Goal: Task Accomplishment & Management: Manage account settings

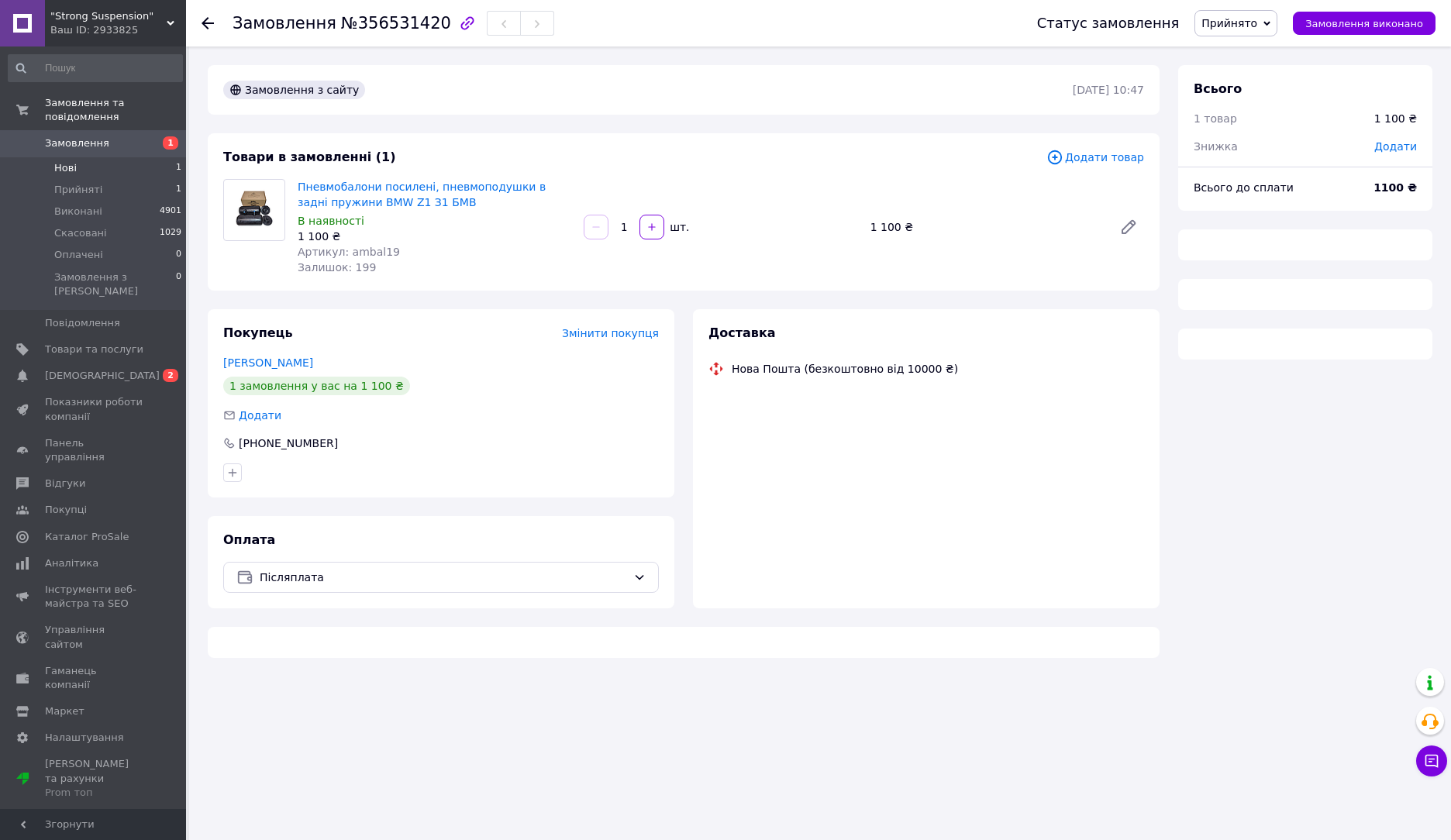
click at [63, 161] on span "Нові" at bounding box center [66, 168] width 23 height 14
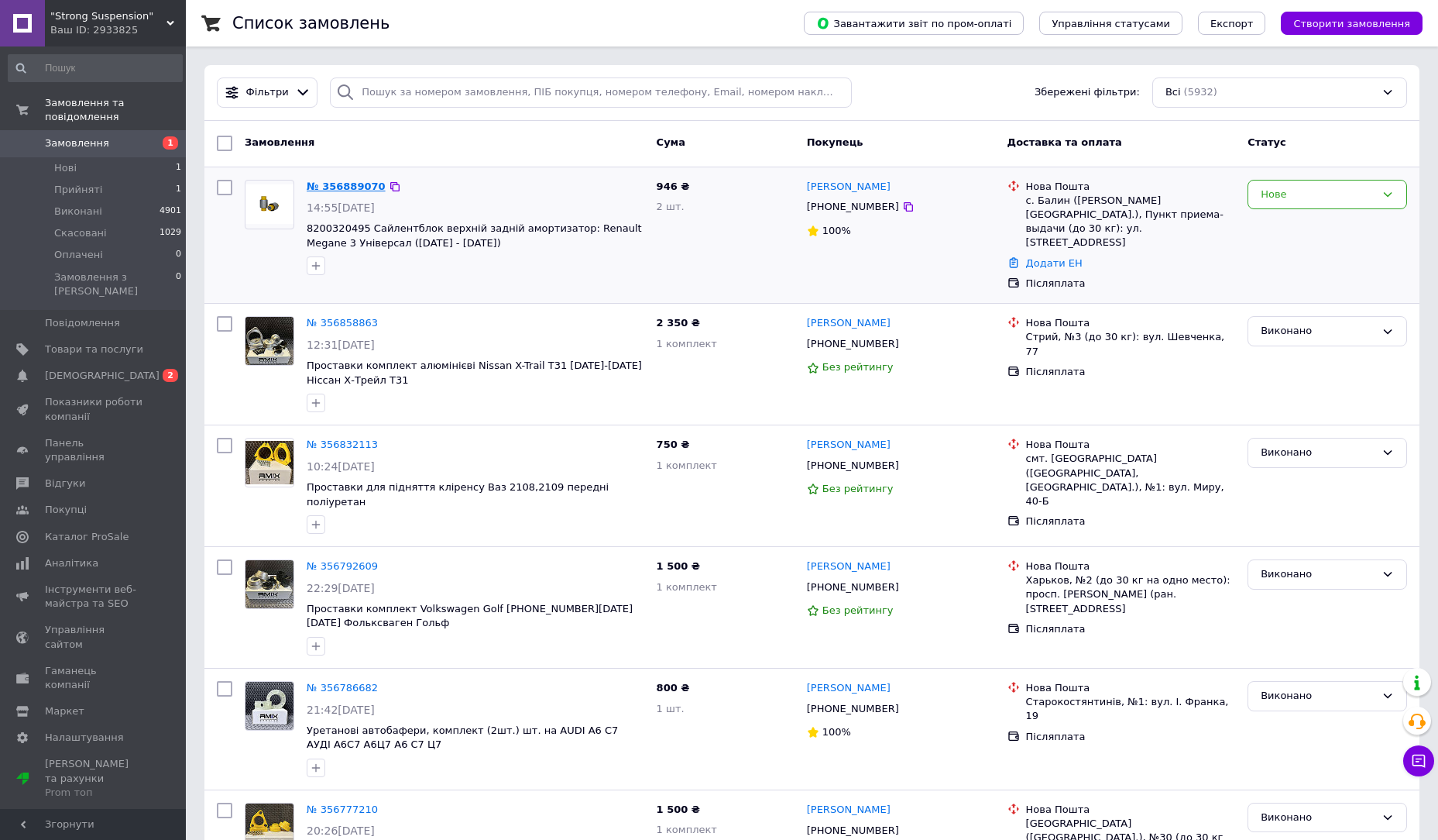
click at [349, 192] on div "№ 356889070" at bounding box center [346, 187] width 82 height 18
click at [350, 191] on link "№ 356889070" at bounding box center [346, 186] width 79 height 11
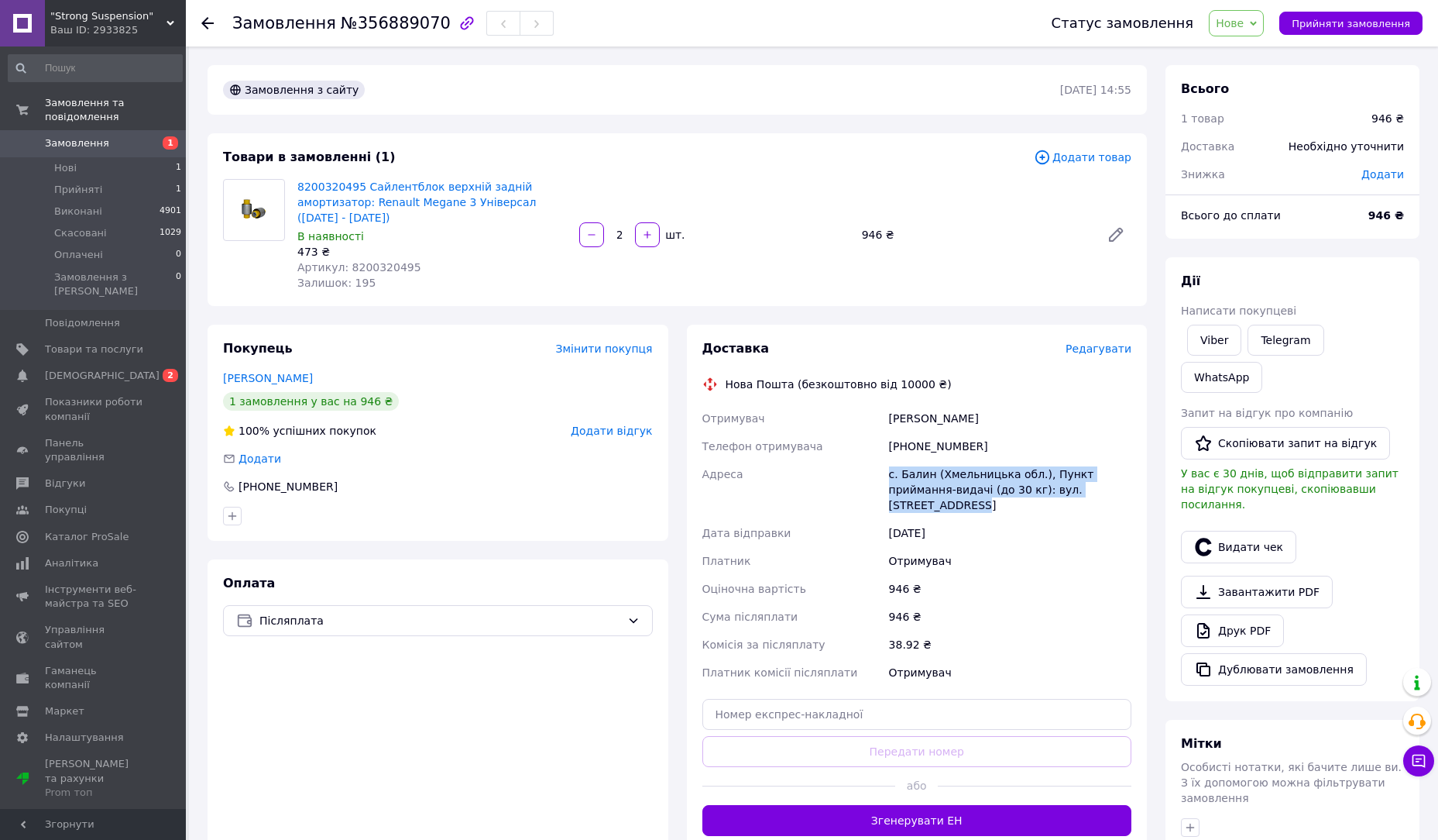
copy div "с. Балин (Хмельницька обл.), Пункт приймання-видачі (до 30 кг): вул. [STREET_AD…"
drag, startPoint x: 890, startPoint y: 473, endPoint x: 1090, endPoint y: 487, distance: 200.5
click at [1090, 487] on div "с. Балин (Хмельницька обл.), Пункт приймання-видачі (до 30 кг): вул. [STREET_AD…" at bounding box center [1010, 490] width 249 height 59
drag, startPoint x: 892, startPoint y: 419, endPoint x: 993, endPoint y: 422, distance: 101.0
click at [993, 422] on div "[PERSON_NAME]" at bounding box center [1010, 418] width 249 height 28
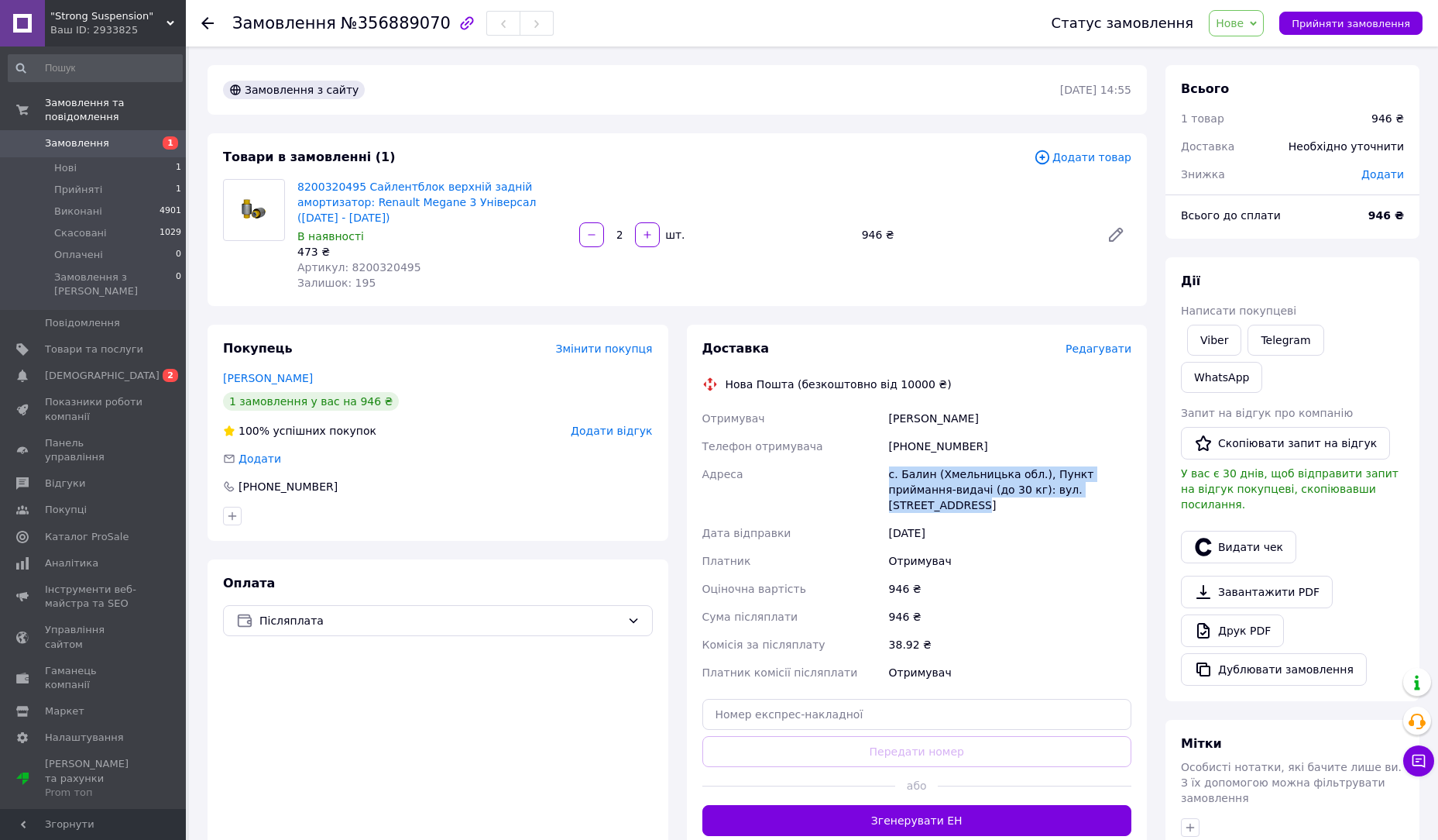
copy div "[PERSON_NAME]"
drag, startPoint x: 966, startPoint y: 449, endPoint x: 890, endPoint y: 453, distance: 76.1
click at [890, 453] on div "[PHONE_NUMBER]" at bounding box center [1010, 446] width 249 height 28
copy div "[PHONE_NUMBER]"
click at [379, 266] on span "Артикул: 8200320495" at bounding box center [359, 267] width 124 height 12
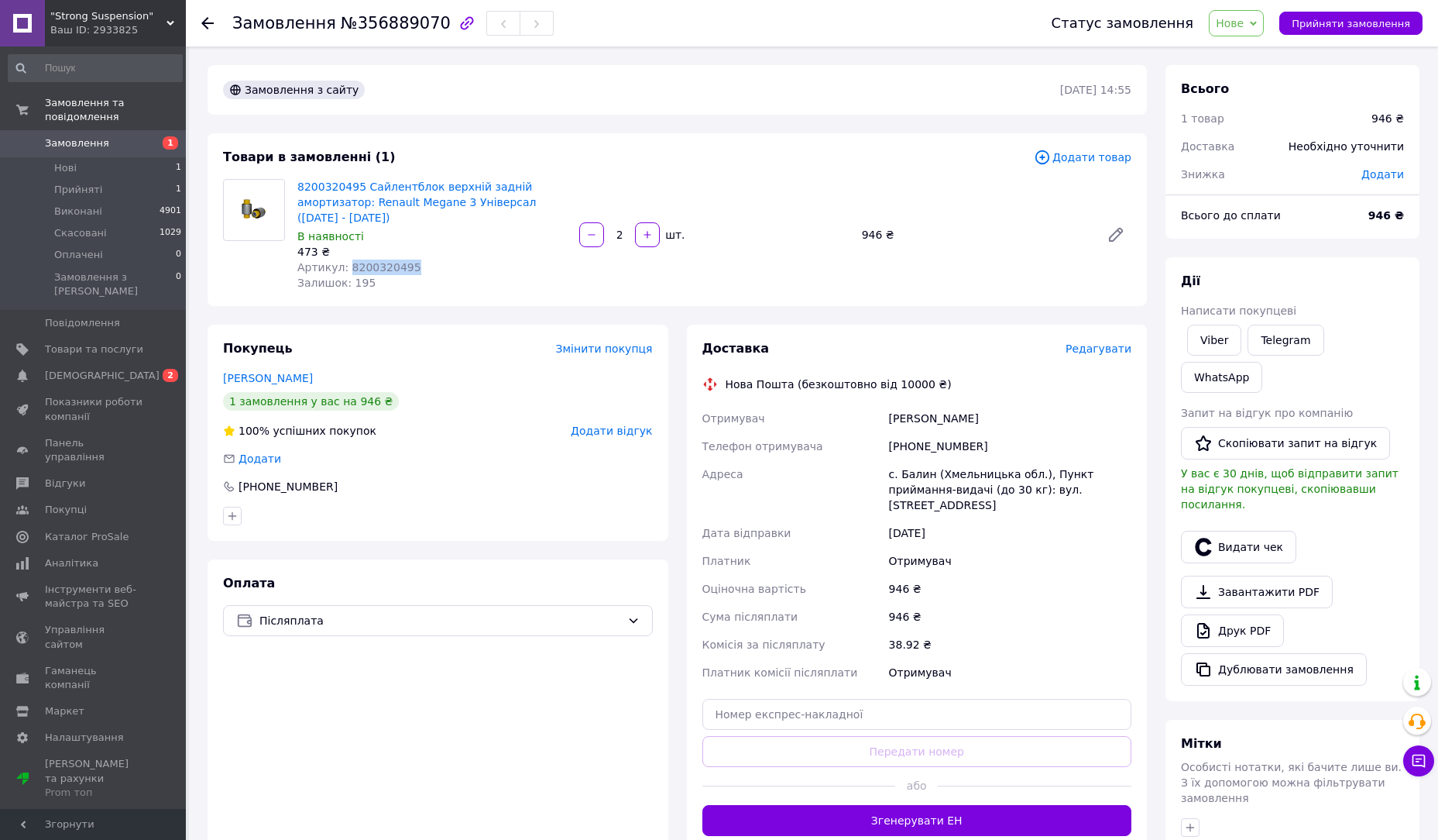
click at [379, 266] on span "Артикул: 8200320495" at bounding box center [359, 267] width 124 height 12
copy span "8200320495"
click at [1329, 23] on span "Прийняти замовлення" at bounding box center [1351, 23] width 119 height 11
click at [1319, 30] on button "Замовлення виконано" at bounding box center [1351, 23] width 142 height 23
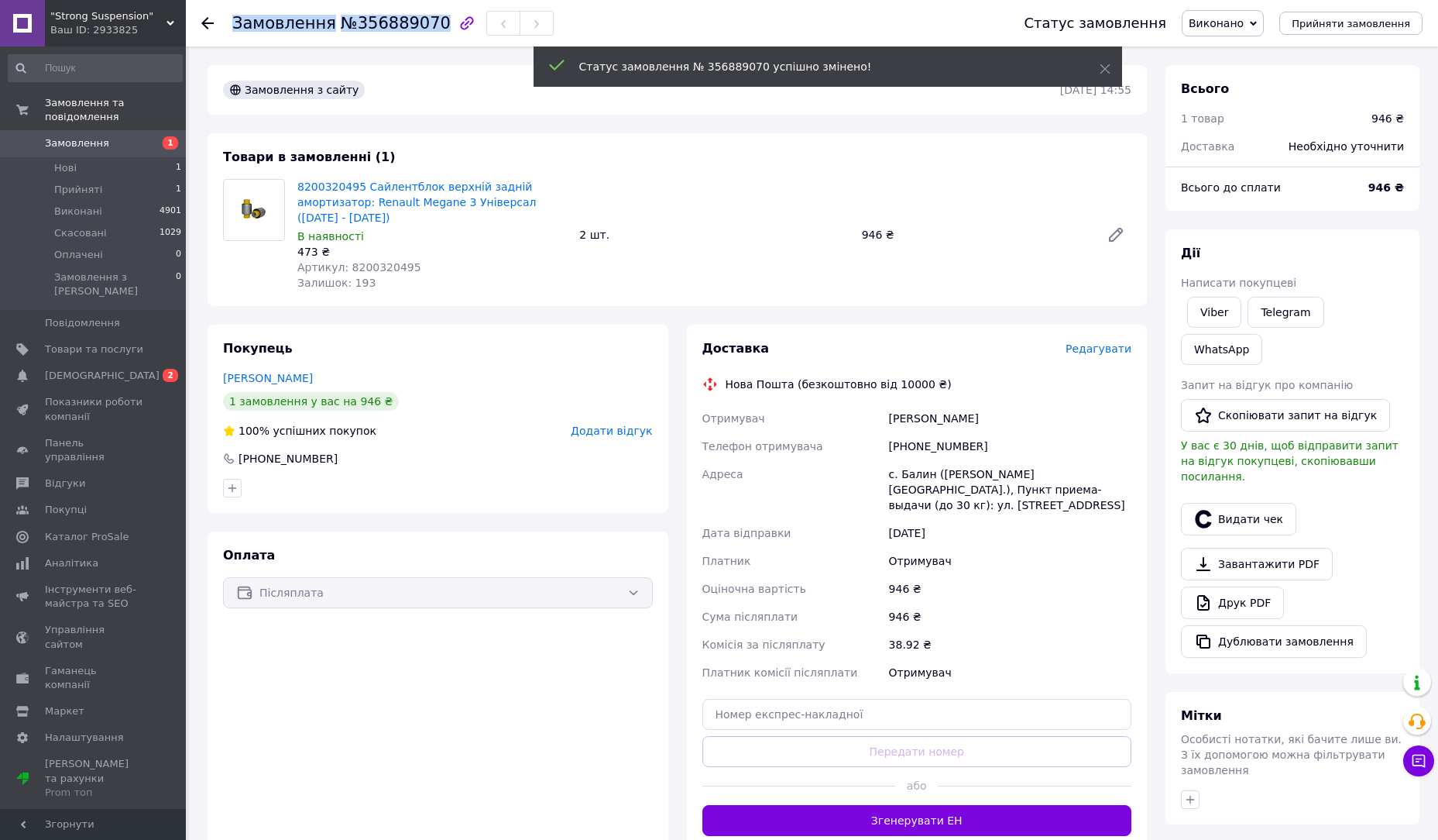
copy h1 "Замовлення №356889070"
drag, startPoint x: 234, startPoint y: 25, endPoint x: 420, endPoint y: 32, distance: 186.1
click at [420, 32] on h1 "Замовлення №356889070" at bounding box center [342, 23] width 218 height 18
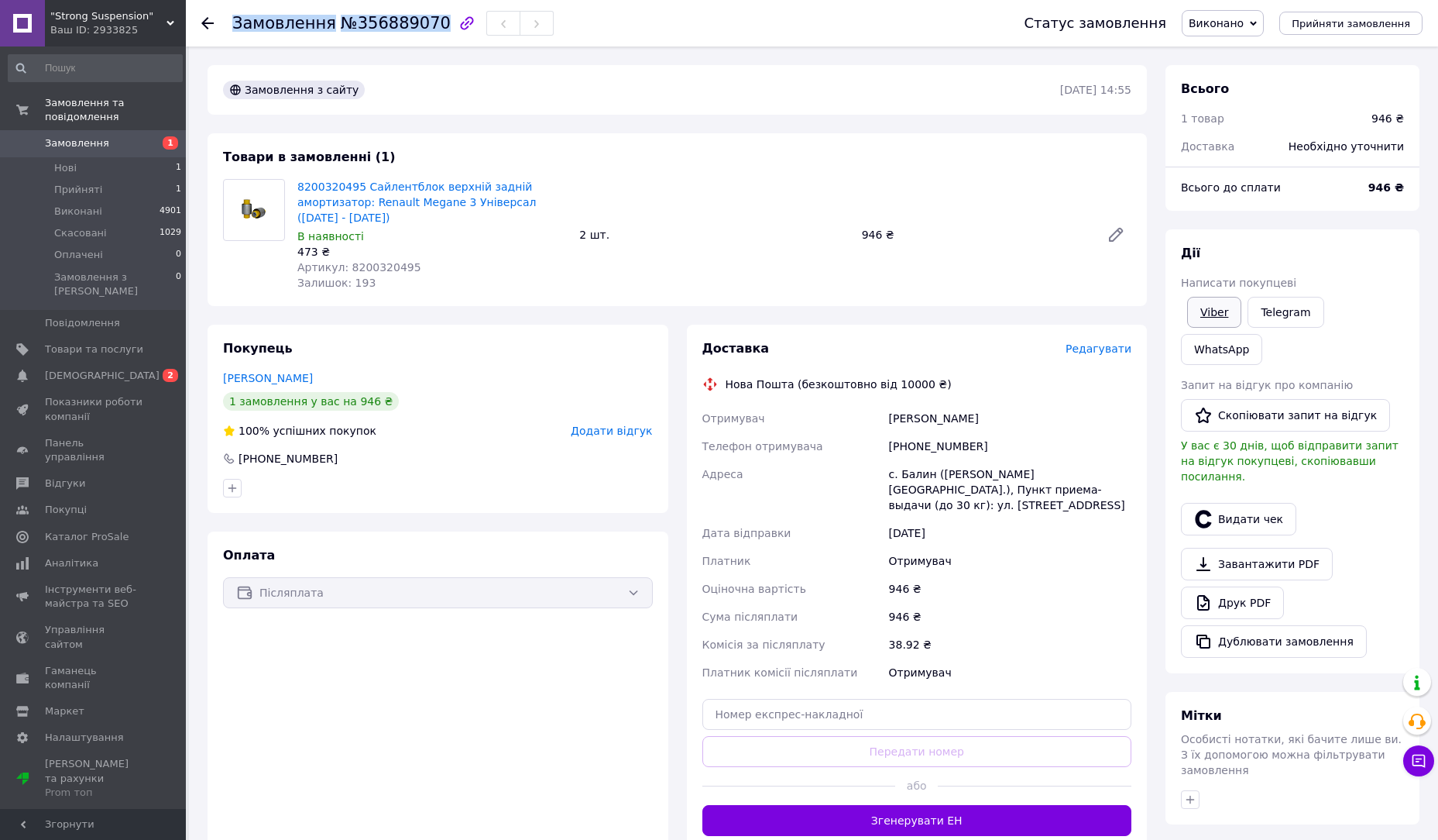
click at [1217, 314] on link "Viber" at bounding box center [1214, 312] width 55 height 31
click at [1263, 334] on link "WhatsApp" at bounding box center [1222, 349] width 81 height 31
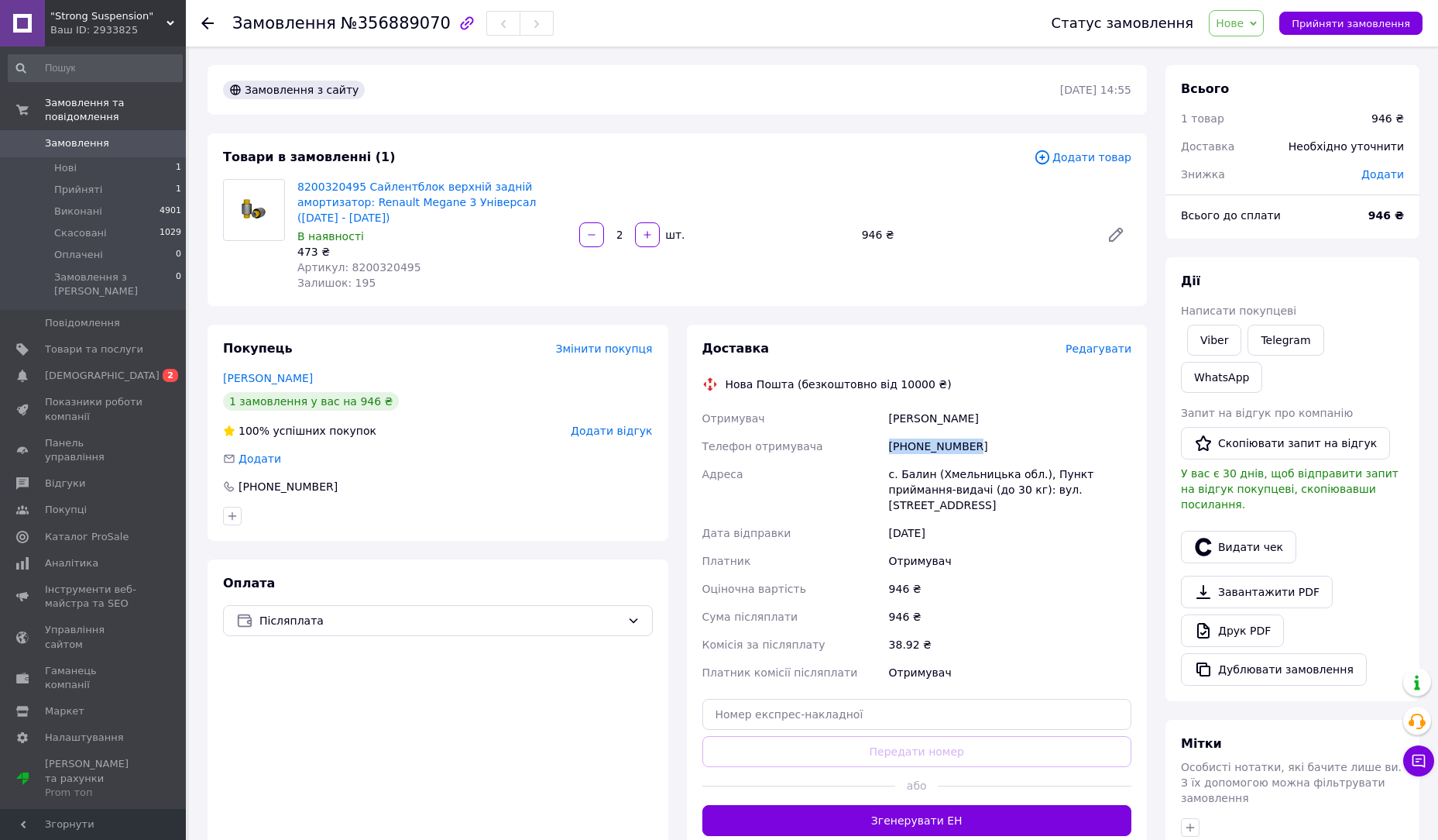
copy div "[PHONE_NUMBER]"
drag, startPoint x: 934, startPoint y: 440, endPoint x: 889, endPoint y: 439, distance: 45.0
click at [889, 439] on div "[PHONE_NUMBER]" at bounding box center [1010, 446] width 249 height 28
click at [1384, 28] on span "Прийняти замовлення" at bounding box center [1351, 23] width 119 height 11
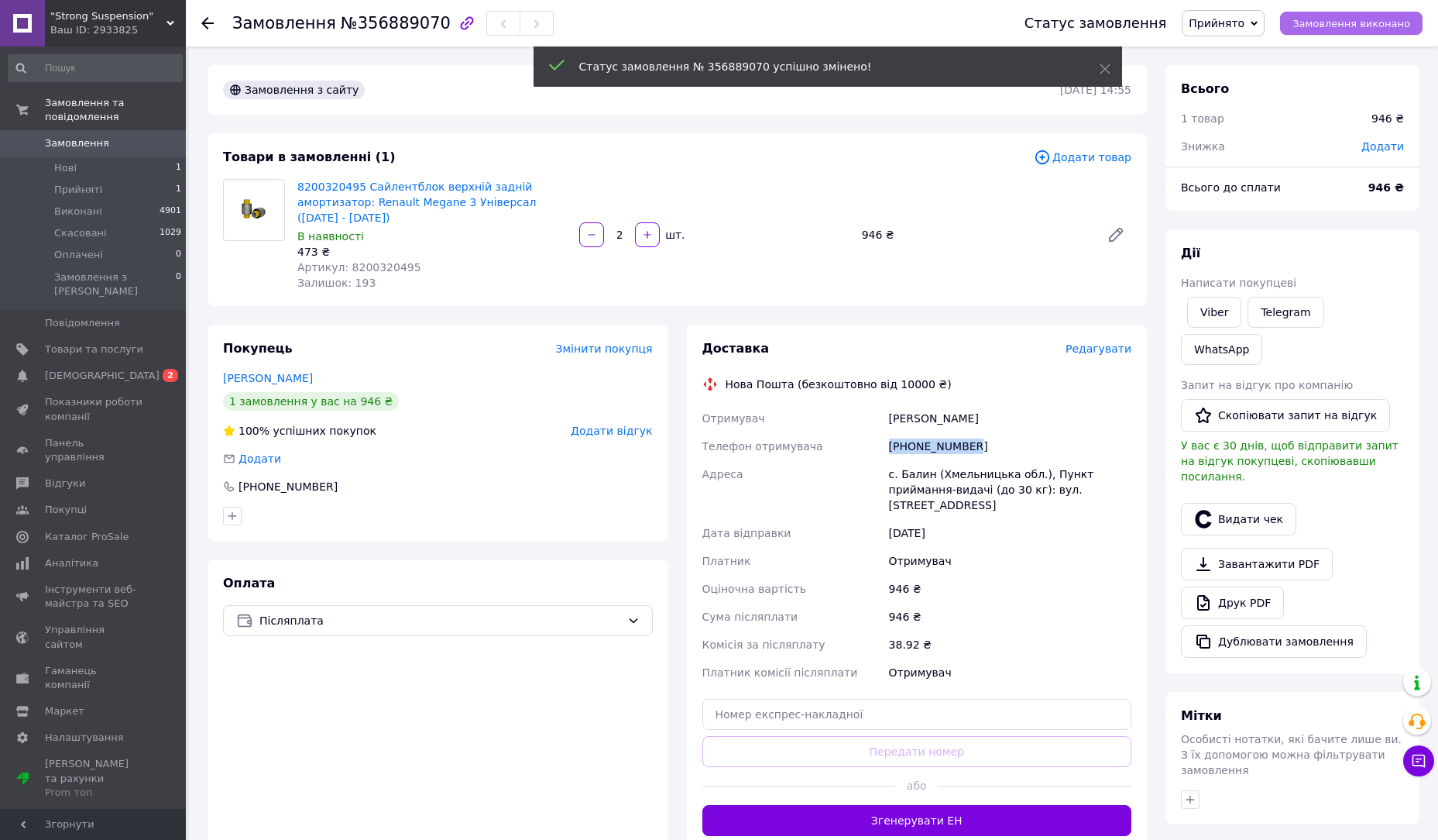
click at [1367, 25] on span "Замовлення виконано" at bounding box center [1351, 23] width 118 height 11
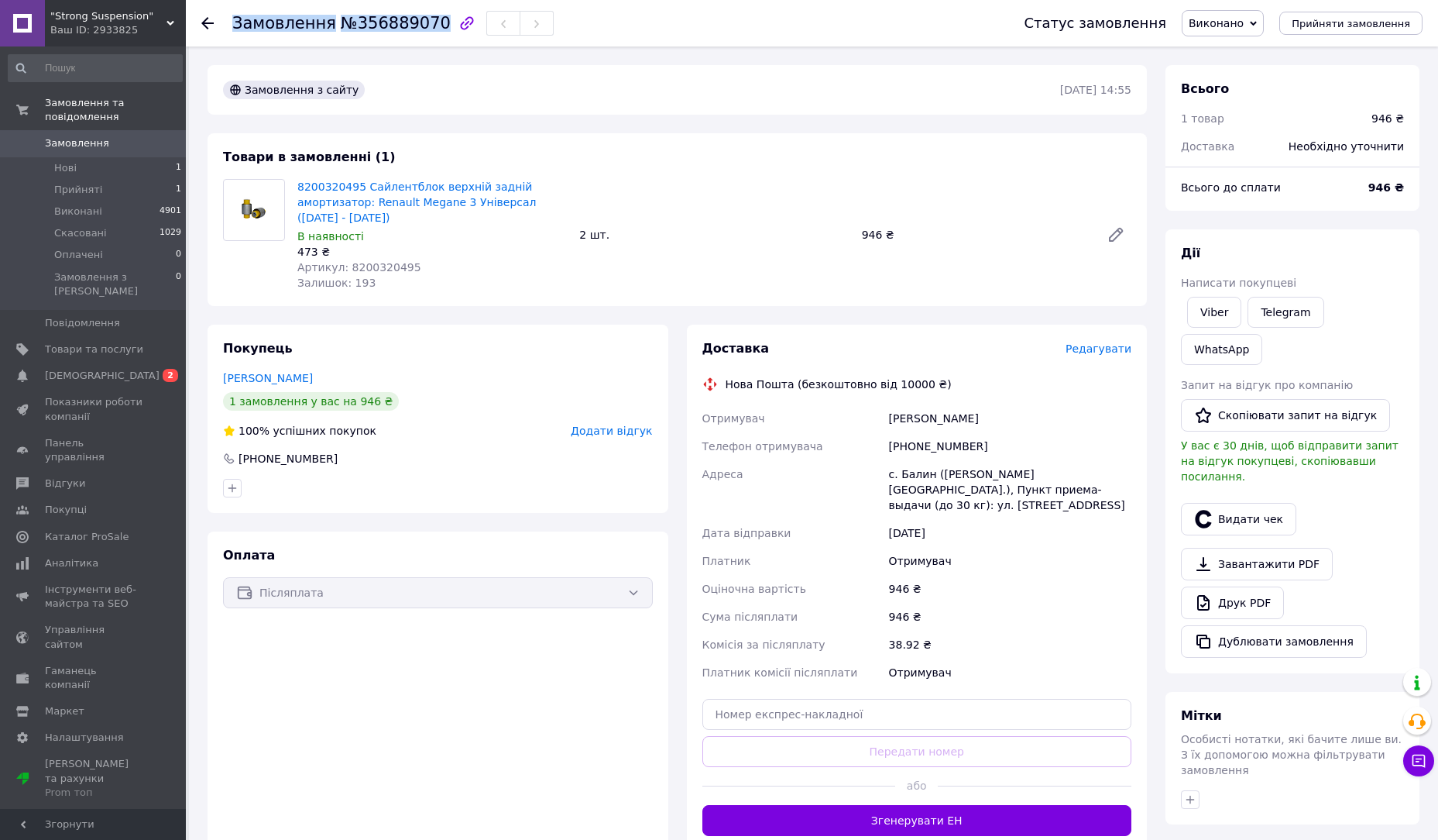
drag, startPoint x: 236, startPoint y: 30, endPoint x: 421, endPoint y: 28, distance: 185.0
click at [421, 28] on h1 "Замовлення №356889070" at bounding box center [342, 23] width 218 height 18
copy h1 "Замовлення №356889070"
copy div "[PHONE_NUMBER]"
drag, startPoint x: 972, startPoint y: 448, endPoint x: 885, endPoint y: 456, distance: 87.4
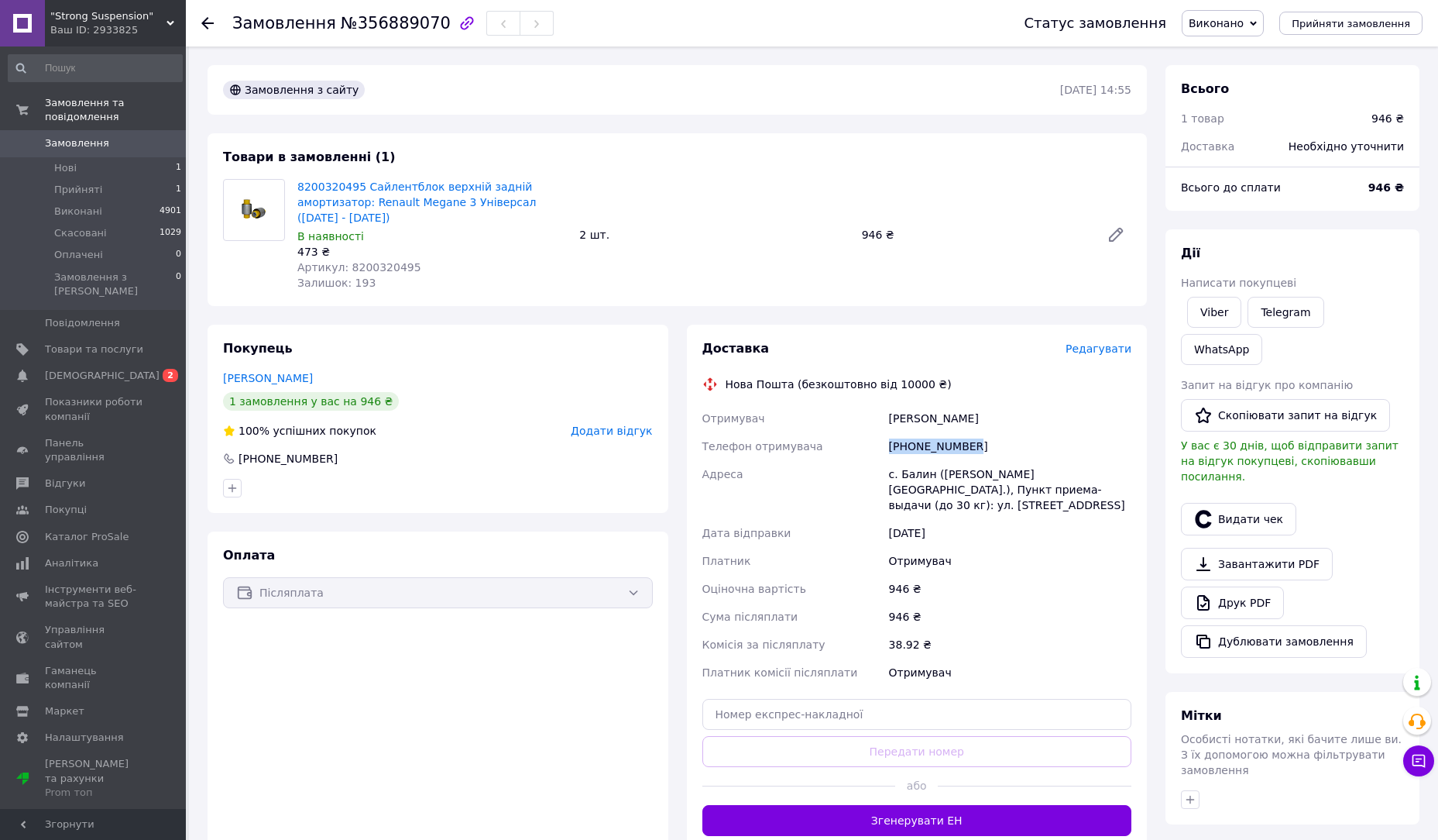
click at [886, 456] on div "[PHONE_NUMBER]" at bounding box center [1010, 446] width 249 height 28
copy div "[PERSON_NAME]"
drag, startPoint x: 1001, startPoint y: 422, endPoint x: 886, endPoint y: 423, distance: 115.0
click at [886, 423] on div "[PERSON_NAME]" at bounding box center [1010, 418] width 249 height 28
drag, startPoint x: 888, startPoint y: 470, endPoint x: 928, endPoint y: 462, distance: 40.8
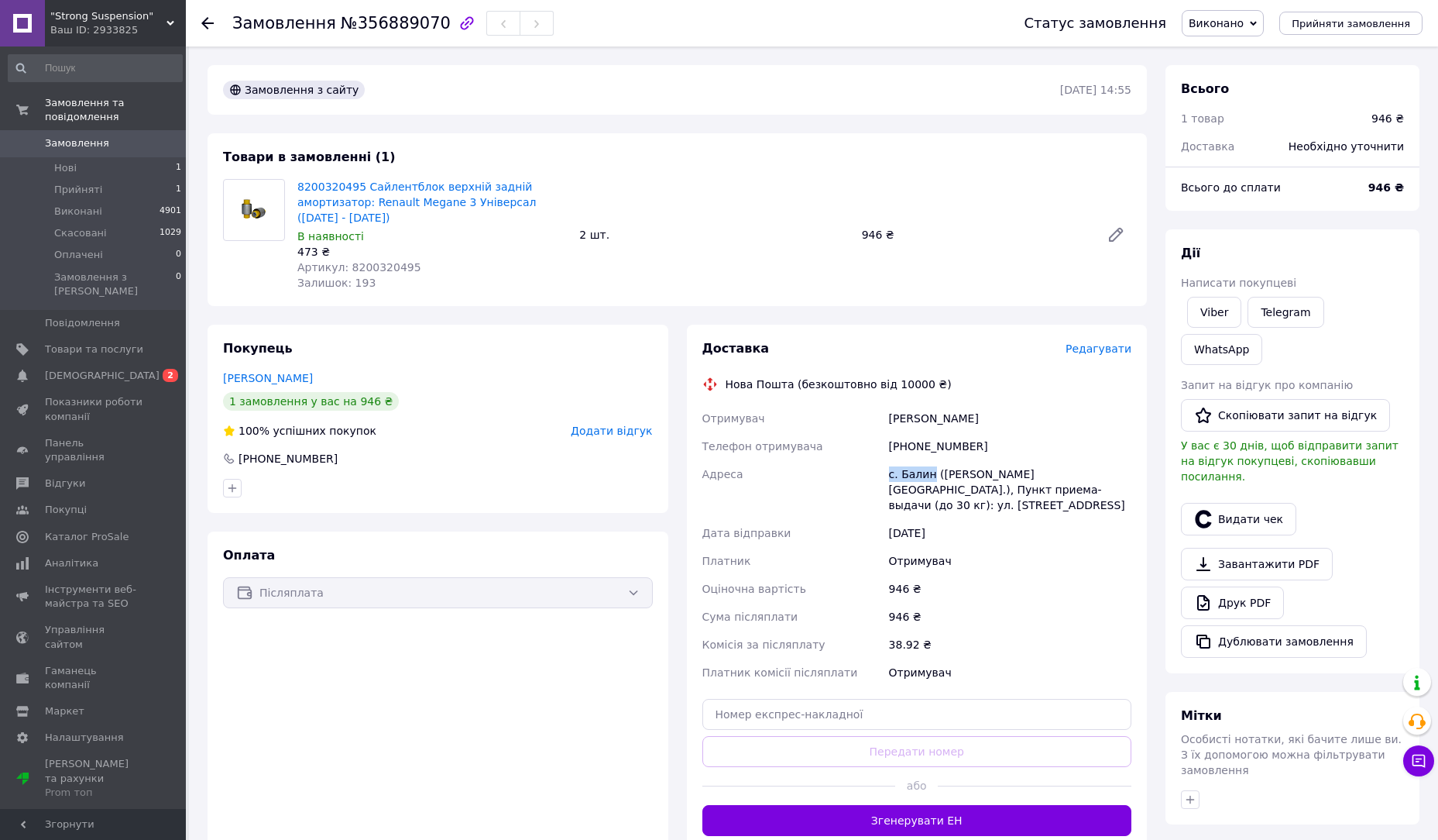
click at [928, 462] on div "с. Балин ([PERSON_NAME][GEOGRAPHIC_DATA].), Пункт приема-выдачи (до 30 кг): ул.…" at bounding box center [1010, 490] width 249 height 59
copy div "с. Балин"
